Goal: Transaction & Acquisition: Book appointment/travel/reservation

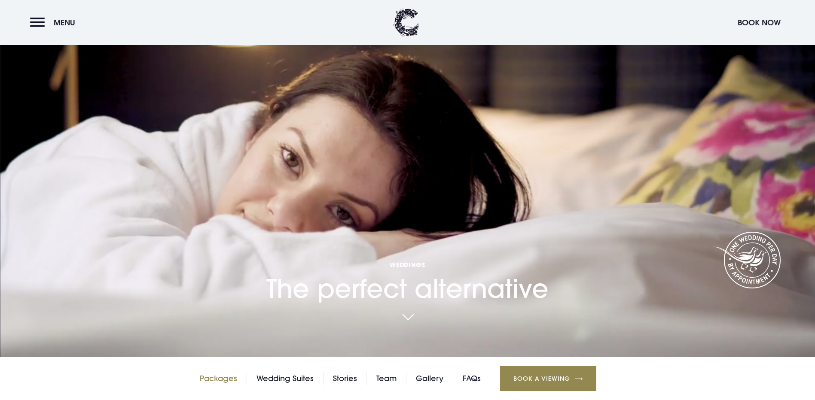
click at [206, 372] on link "Packages" at bounding box center [218, 378] width 37 height 13
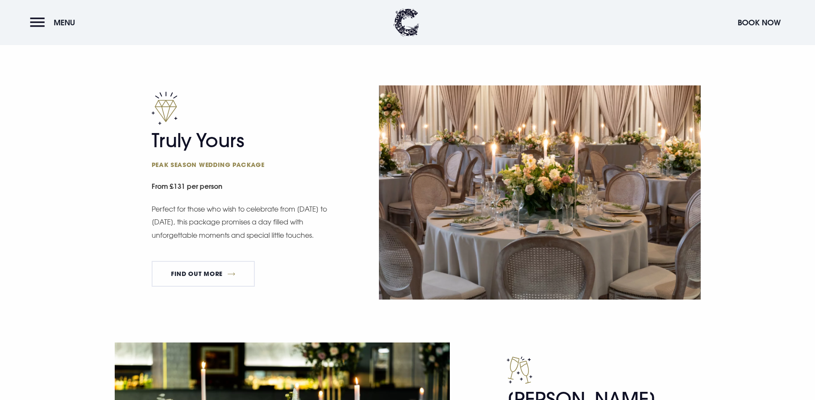
scroll to position [601, 0]
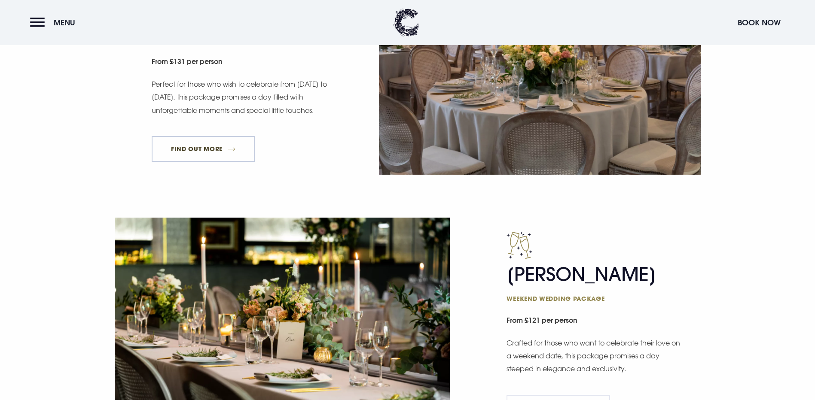
click at [195, 162] on link "FIND OUT MORE" at bounding box center [204, 149] width 104 height 26
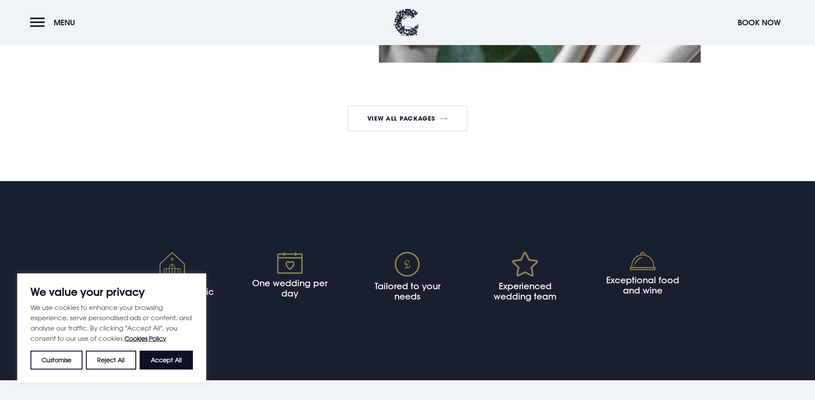
scroll to position [1764, 0]
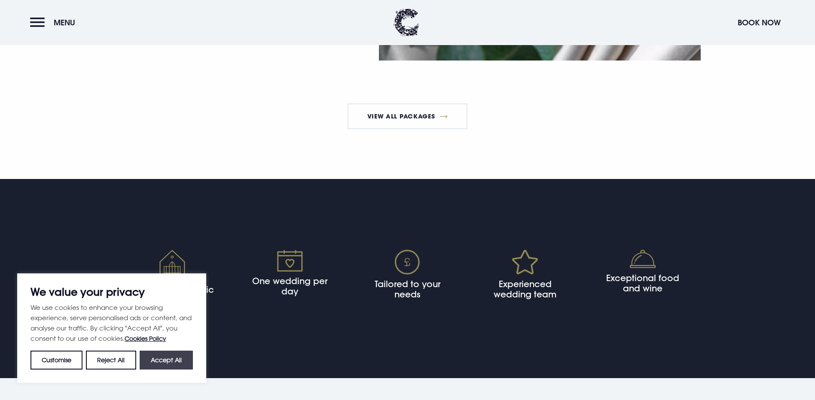
click at [161, 364] on button "Accept All" at bounding box center [166, 360] width 53 height 19
checkbox input "true"
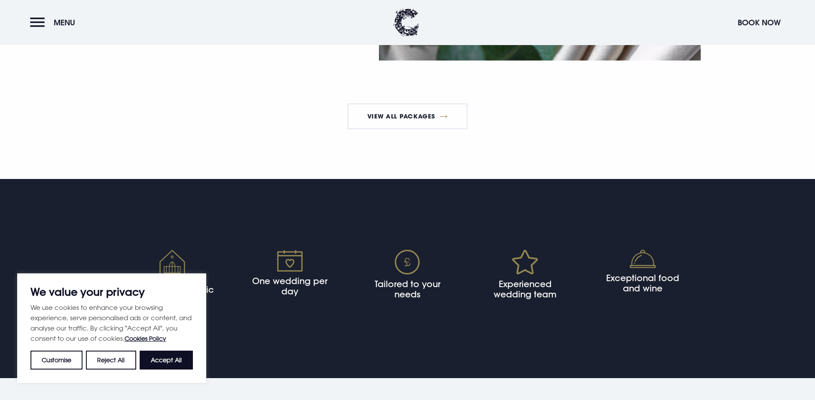
checkbox input "true"
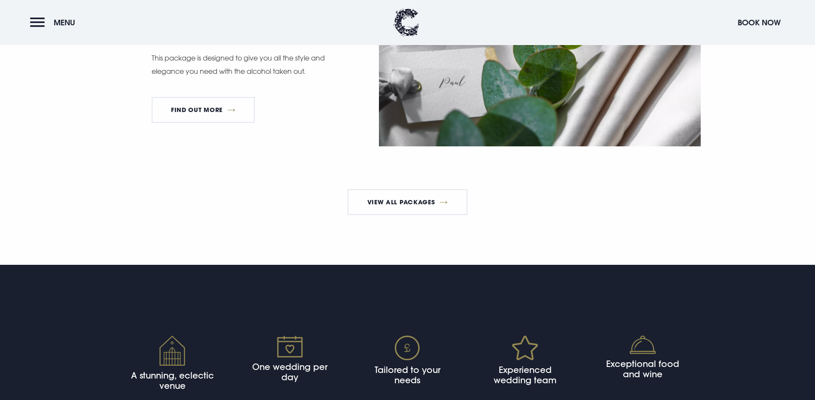
scroll to position [1679, 0]
